Goal: Navigation & Orientation: Find specific page/section

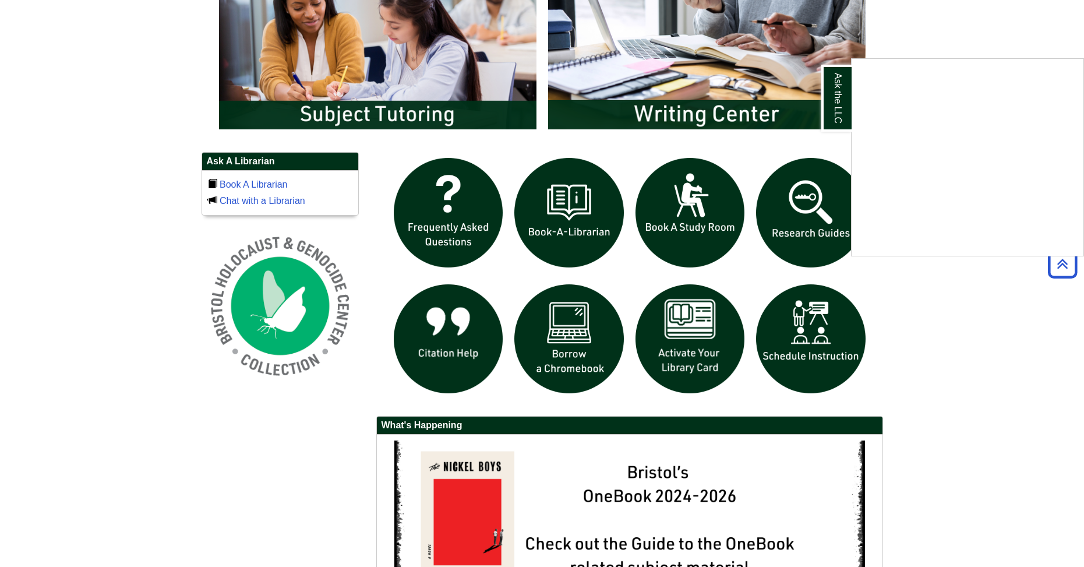
scroll to position [699, 0]
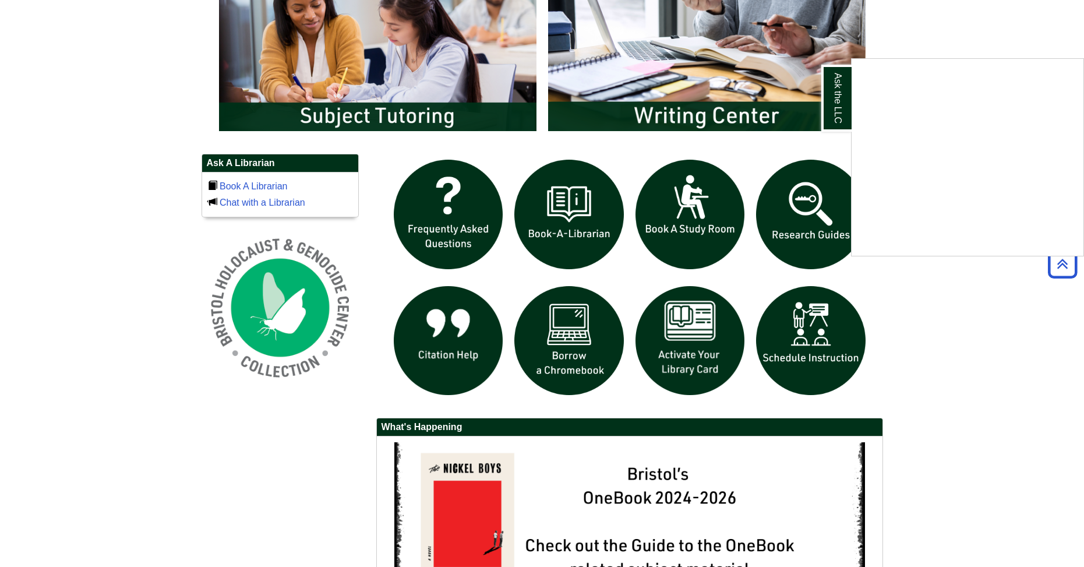
click at [872, 383] on div "Ask the LLC" at bounding box center [542, 283] width 1084 height 567
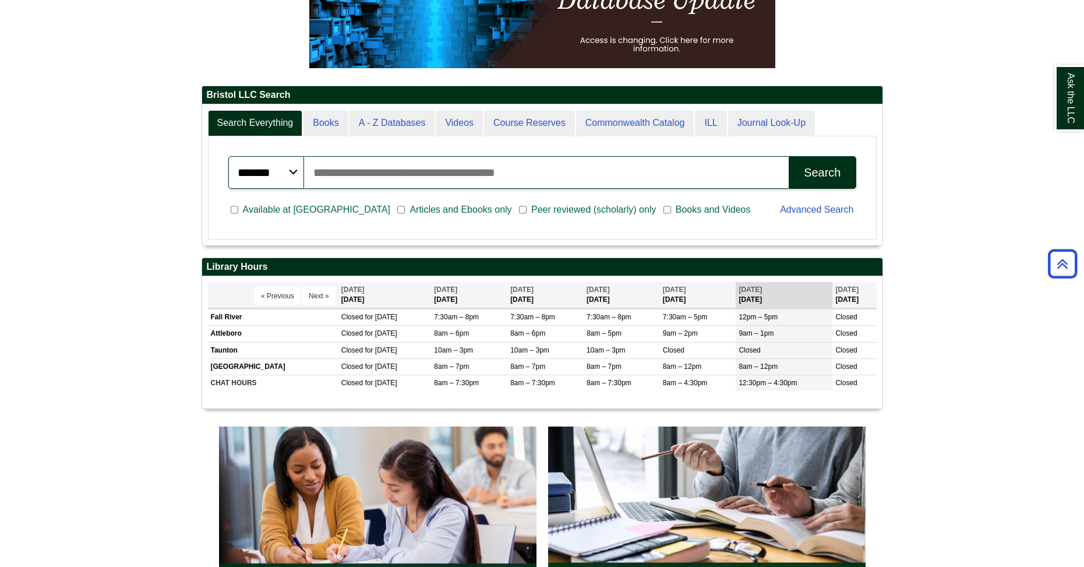
scroll to position [220, 0]
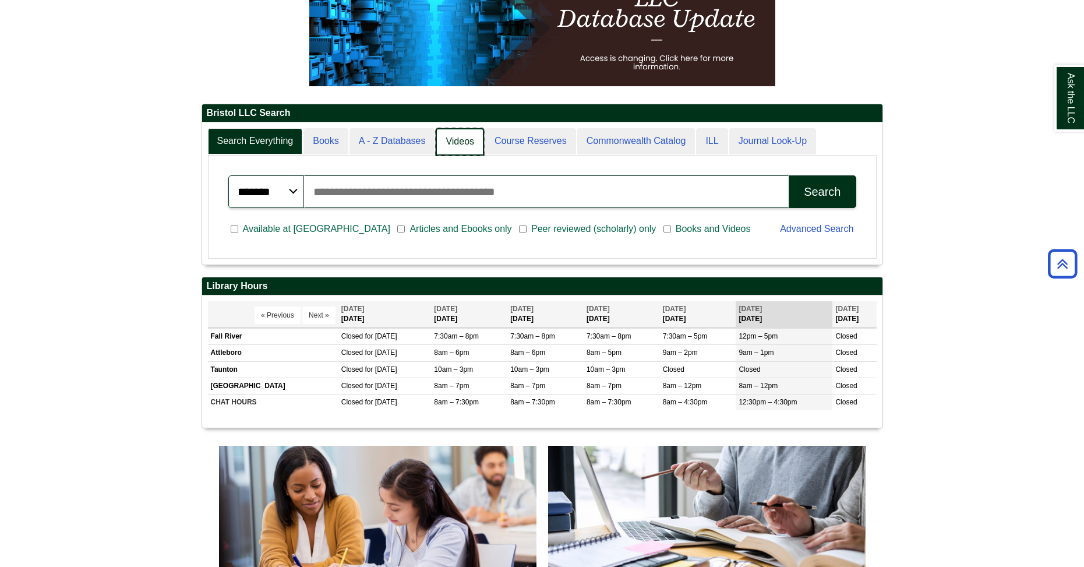
drag, startPoint x: 485, startPoint y: 171, endPoint x: 440, endPoint y: 133, distance: 59.0
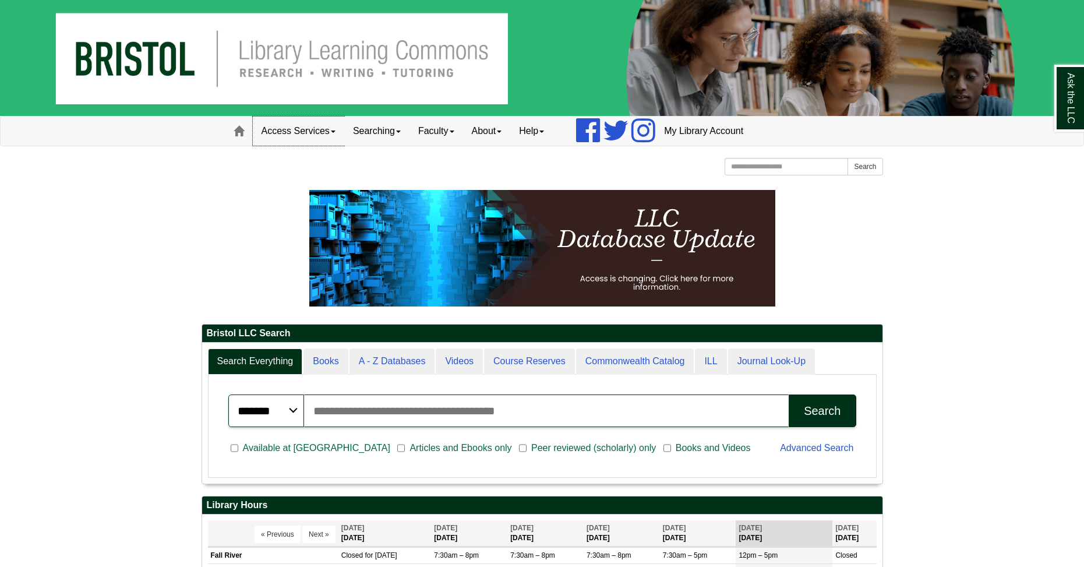
click at [329, 130] on link "Access Services" at bounding box center [298, 130] width 91 height 29
click at [400, 136] on link "Searching" at bounding box center [376, 130] width 65 height 29
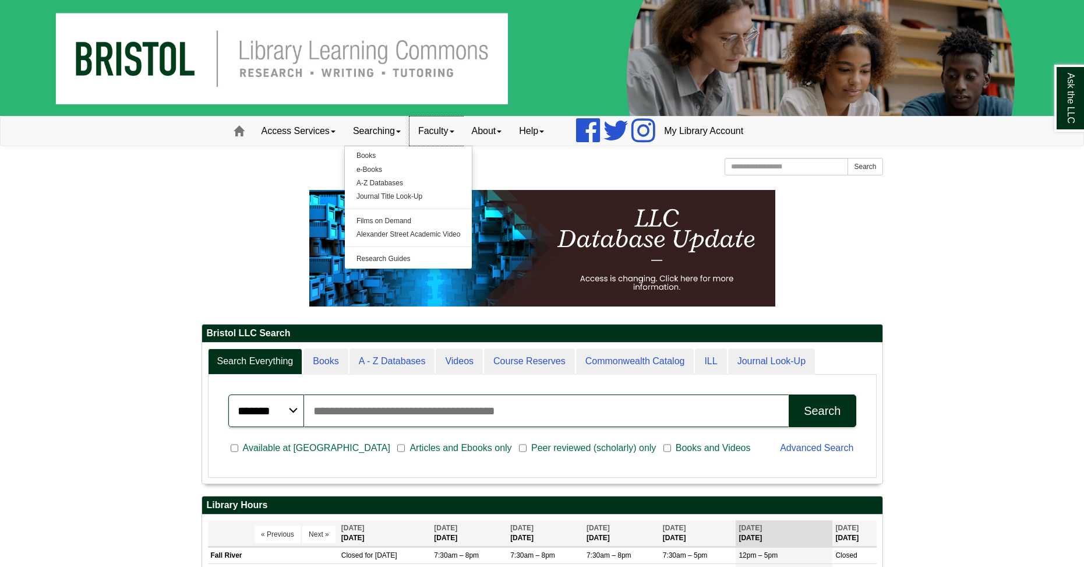
click at [463, 129] on link "Faculty" at bounding box center [436, 130] width 54 height 29
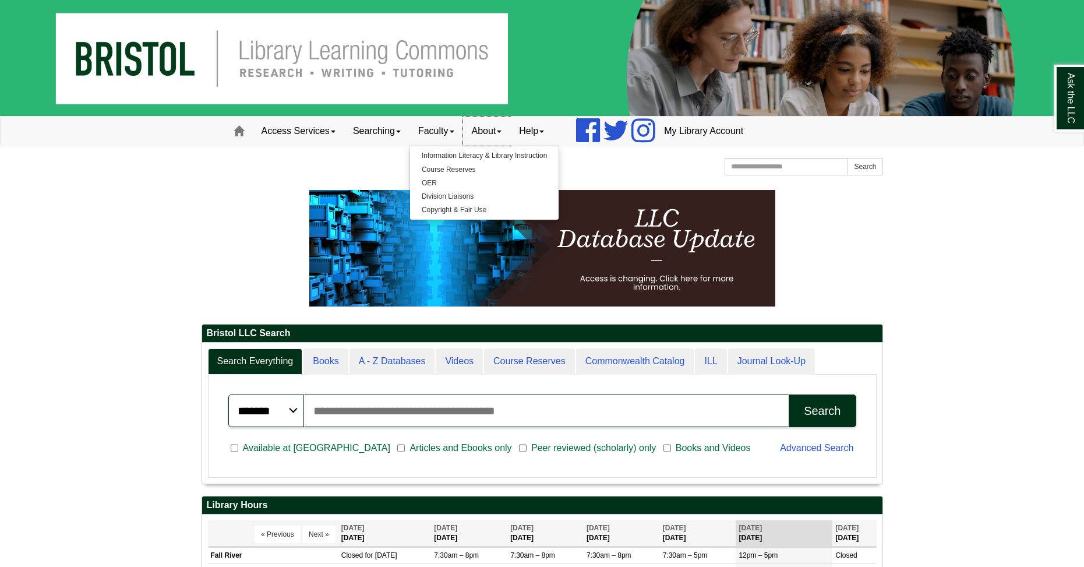
click at [511, 135] on link "About" at bounding box center [487, 130] width 48 height 29
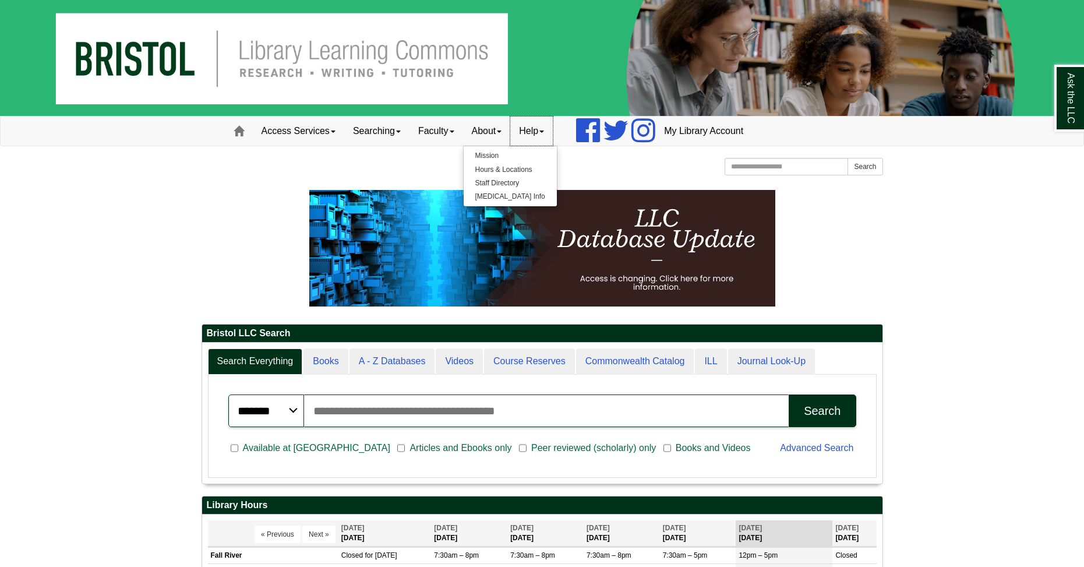
click at [552, 128] on link "Help" at bounding box center [531, 130] width 43 height 29
click at [511, 135] on link "About" at bounding box center [487, 130] width 48 height 29
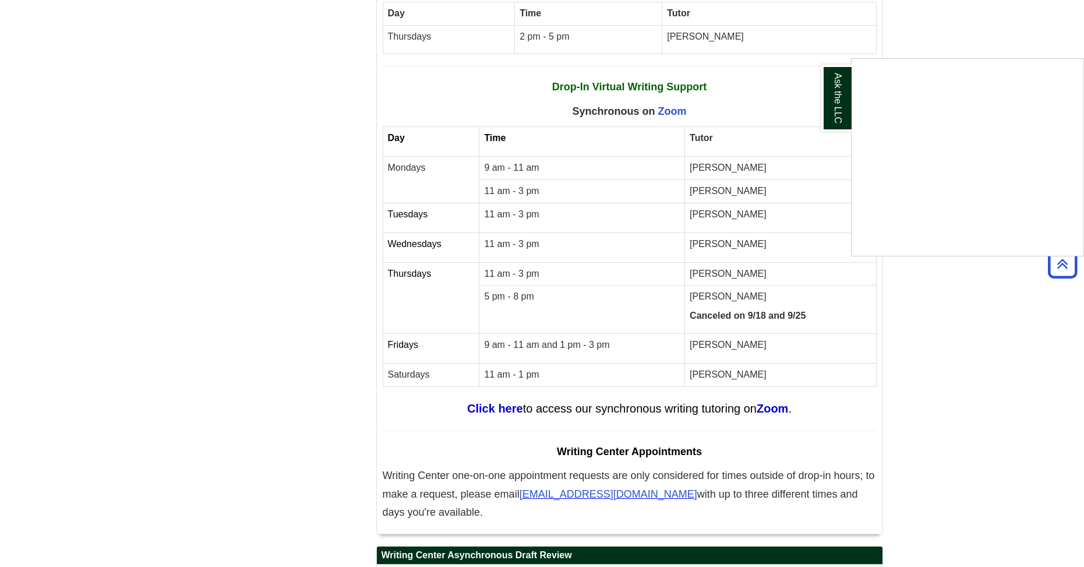
scroll to position [5124, 0]
